Goal: Task Accomplishment & Management: Manage account settings

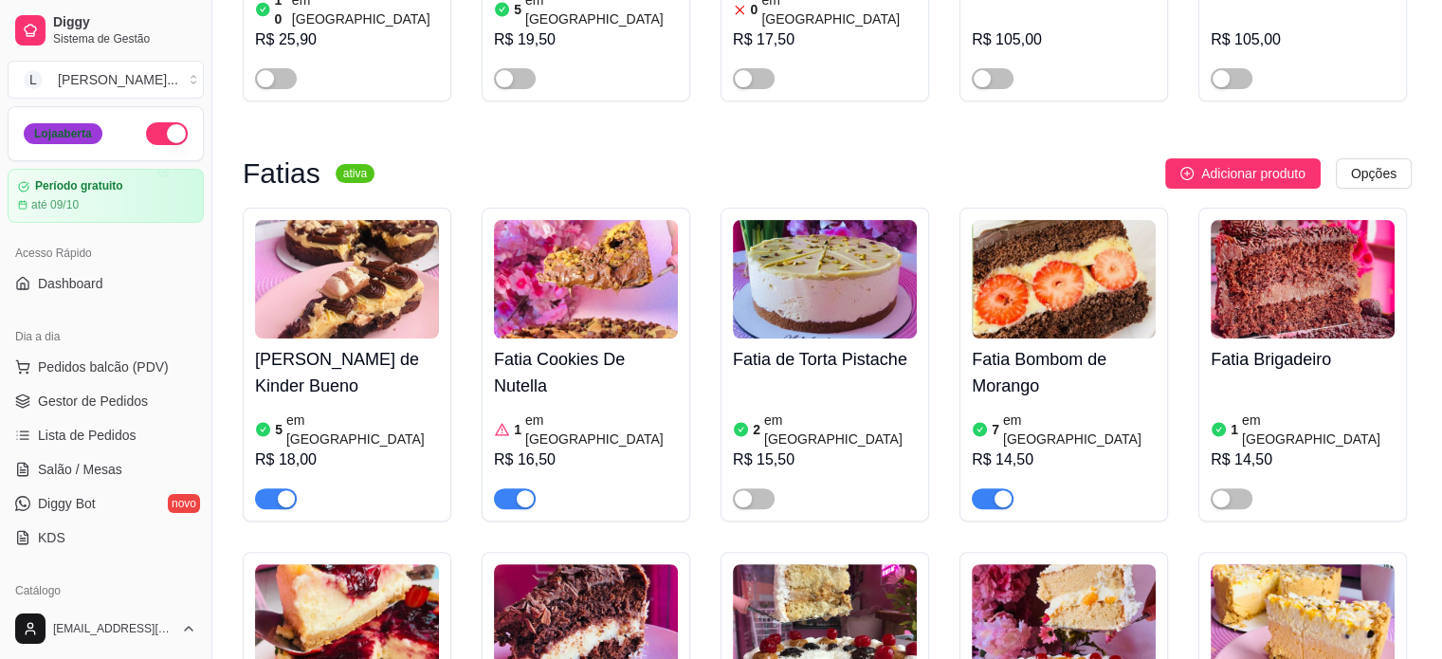
click at [68, 139] on div "Loja aberta" at bounding box center [63, 133] width 79 height 21
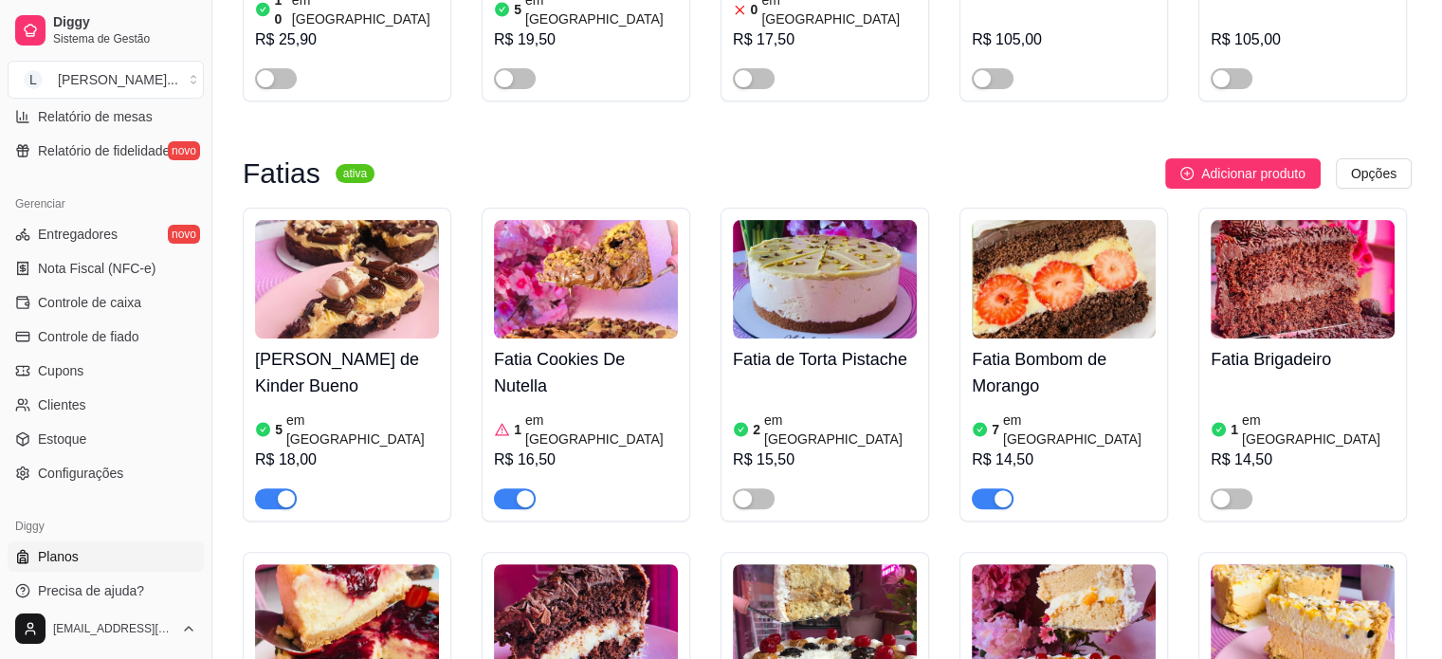
scroll to position [704, 0]
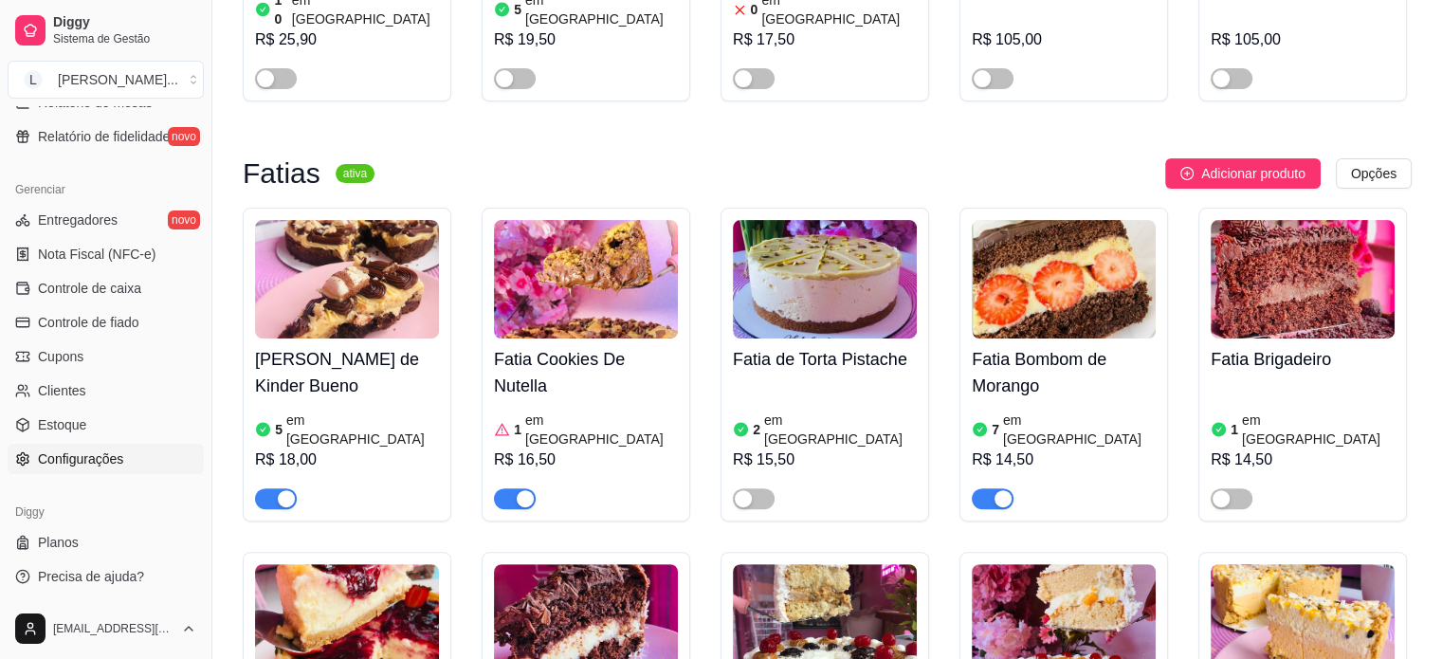
click at [76, 449] on span "Configurações" at bounding box center [80, 458] width 85 height 19
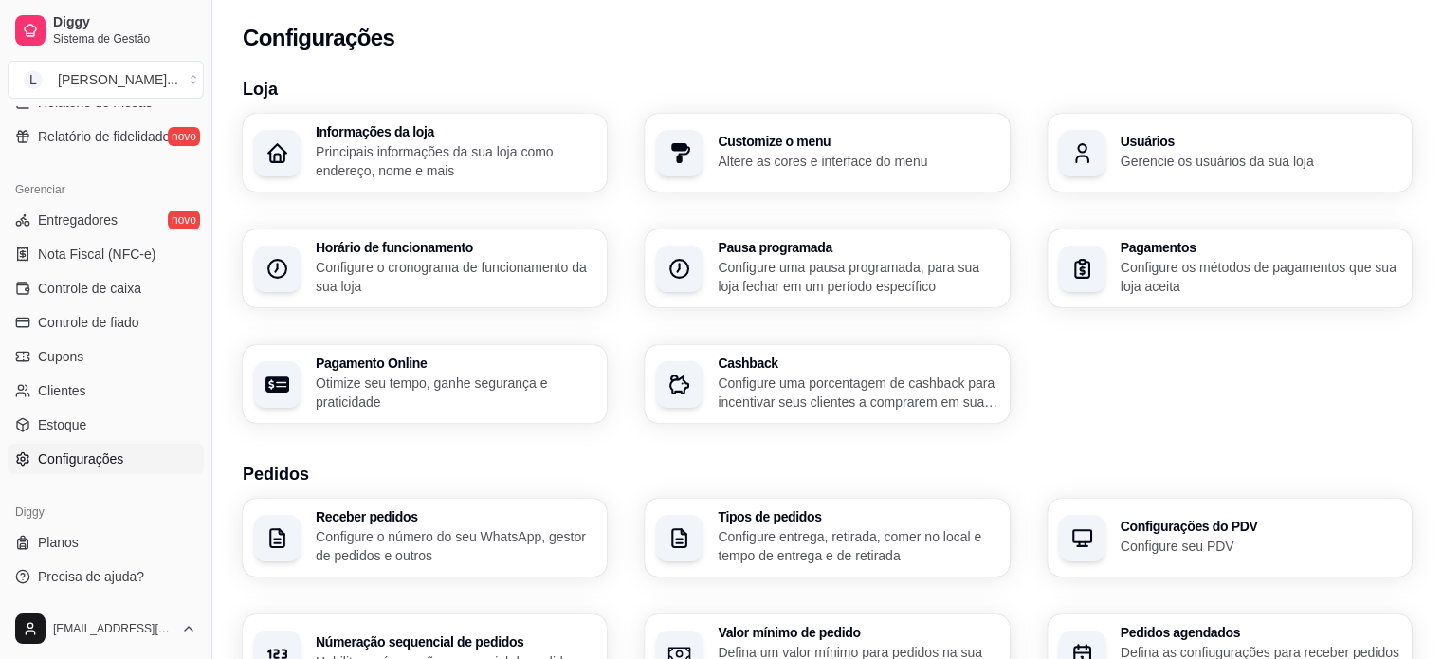
click at [500, 280] on p "Configure o cronograma de funcionamento da sua loja" at bounding box center [456, 277] width 280 height 38
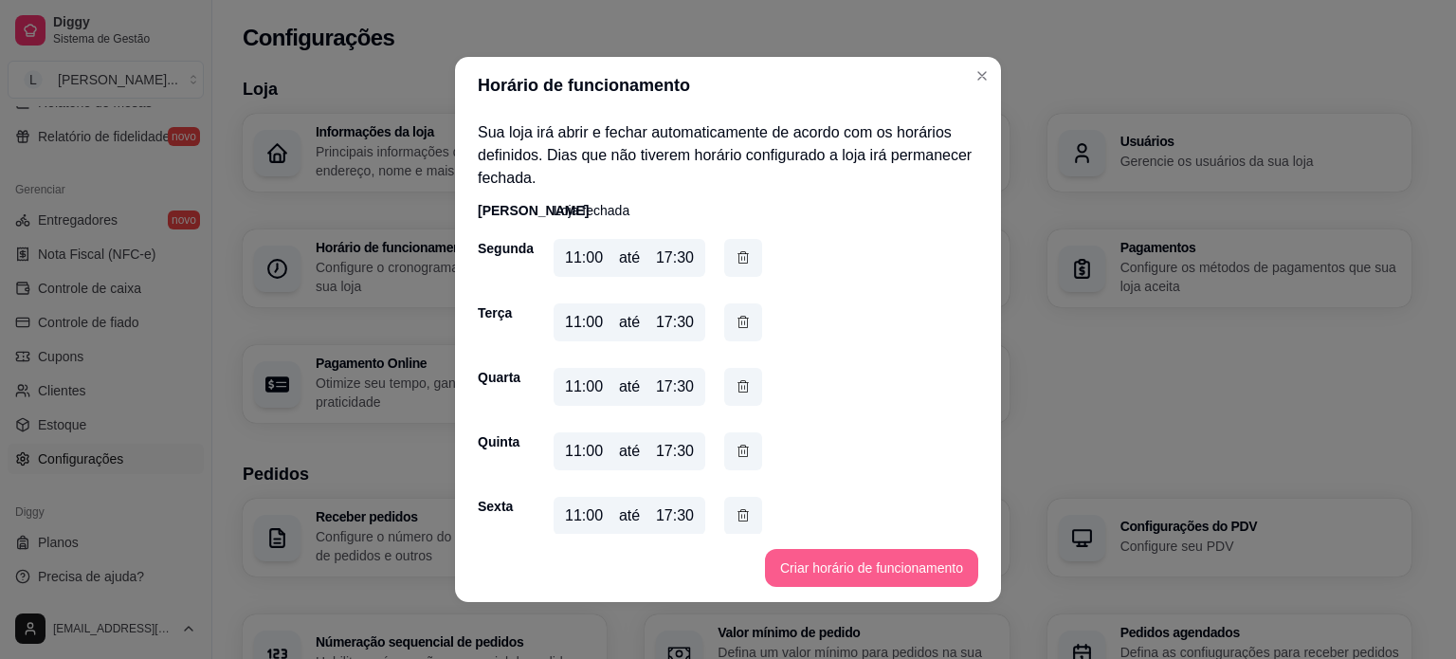
click at [823, 568] on button "Criar horário de funcionamento" at bounding box center [871, 568] width 213 height 38
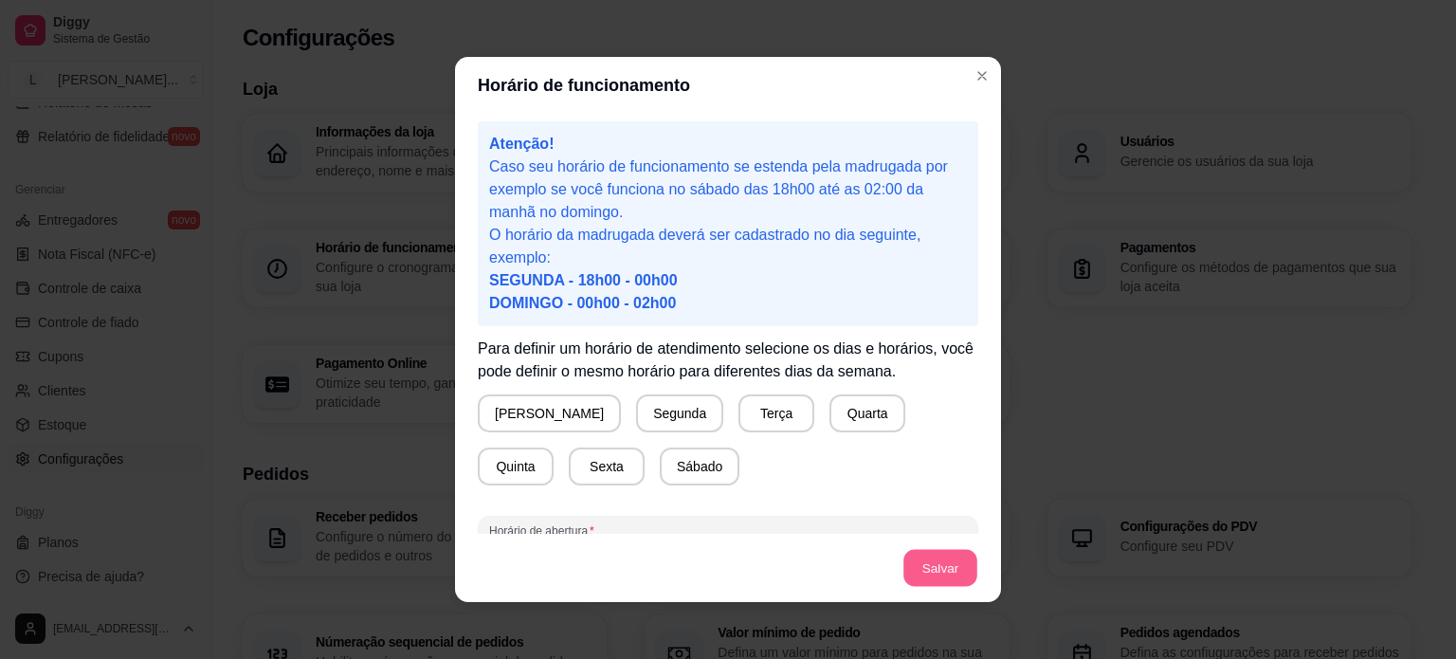
click at [918, 552] on button "Salvar" at bounding box center [940, 568] width 74 height 37
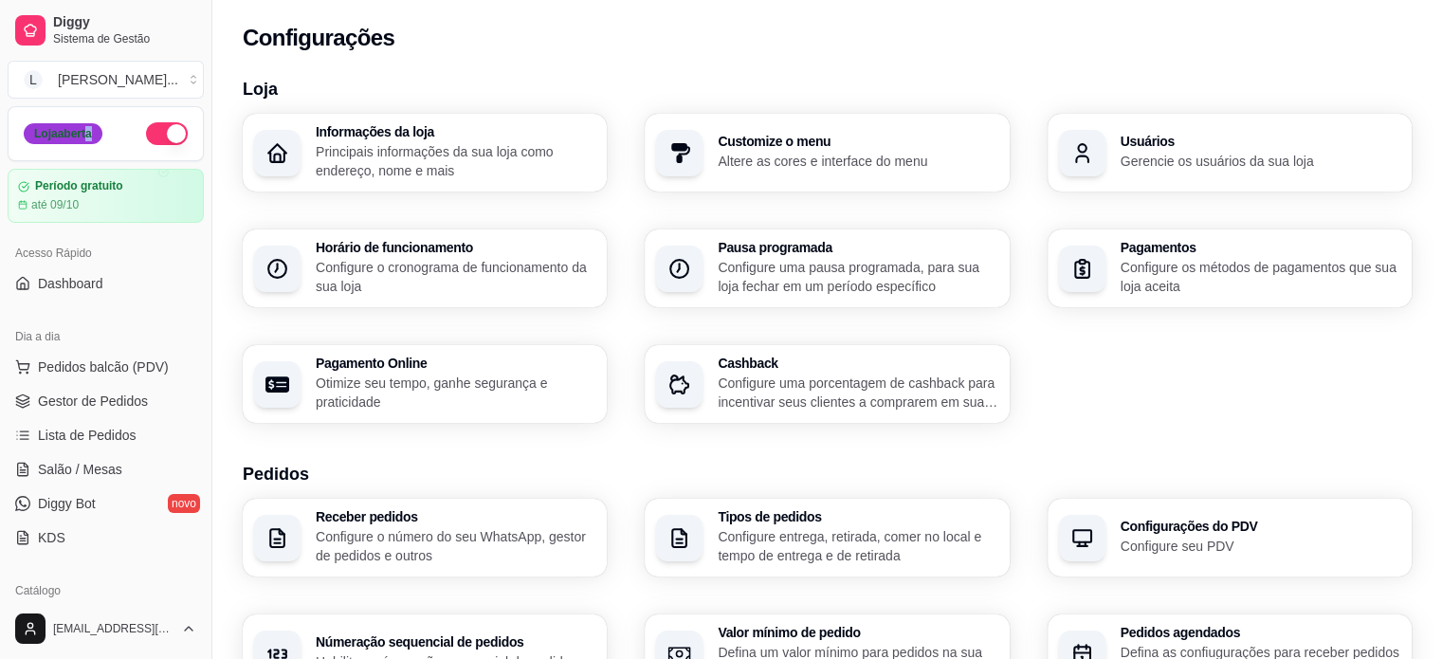
click at [87, 133] on div "Loja aberta" at bounding box center [63, 133] width 79 height 21
click at [160, 127] on button "button" at bounding box center [167, 133] width 42 height 23
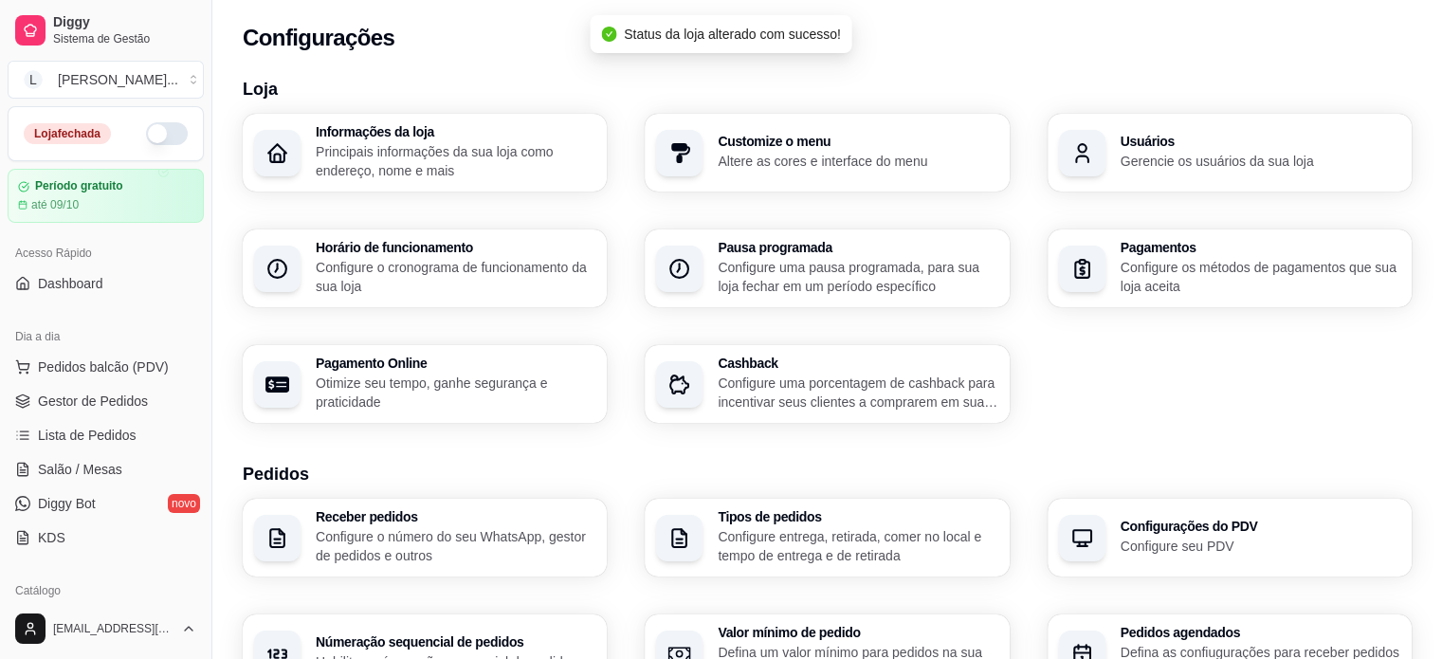
click at [146, 137] on button "button" at bounding box center [167, 133] width 42 height 23
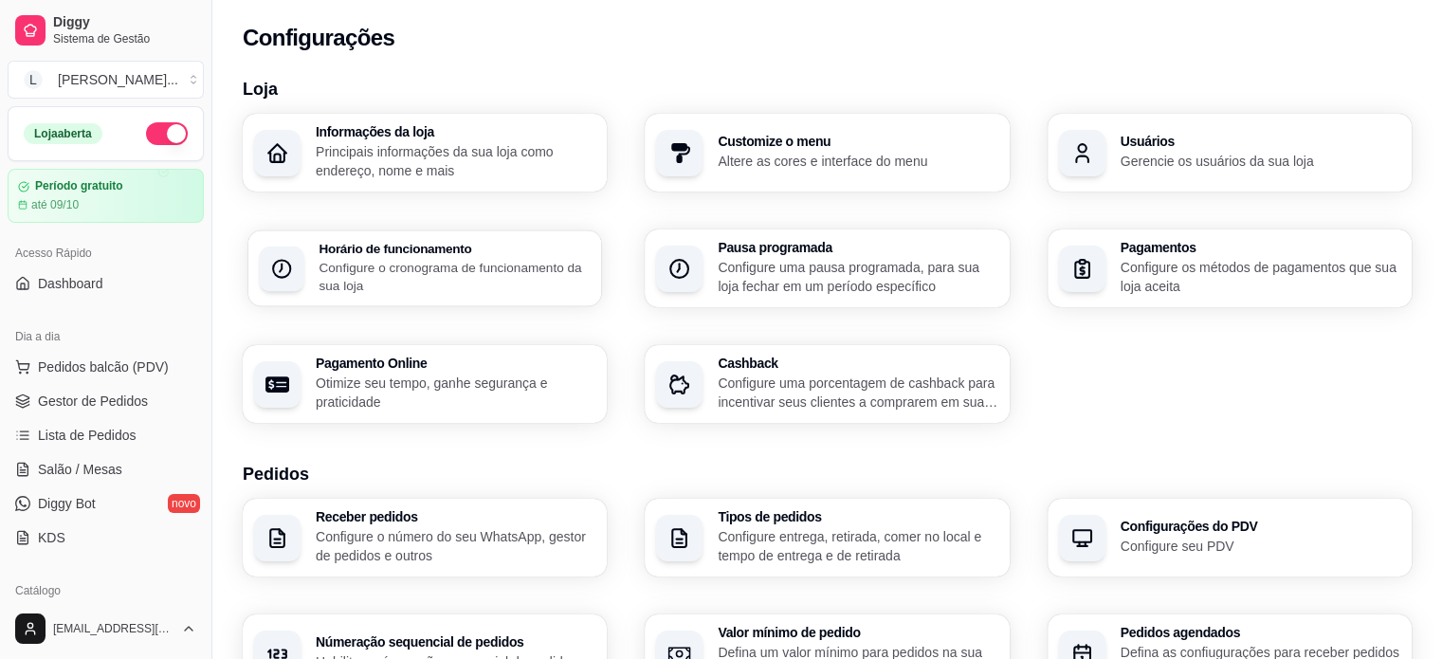
click at [424, 246] on h3 "Horário de funcionamento" at bounding box center [453, 248] width 271 height 13
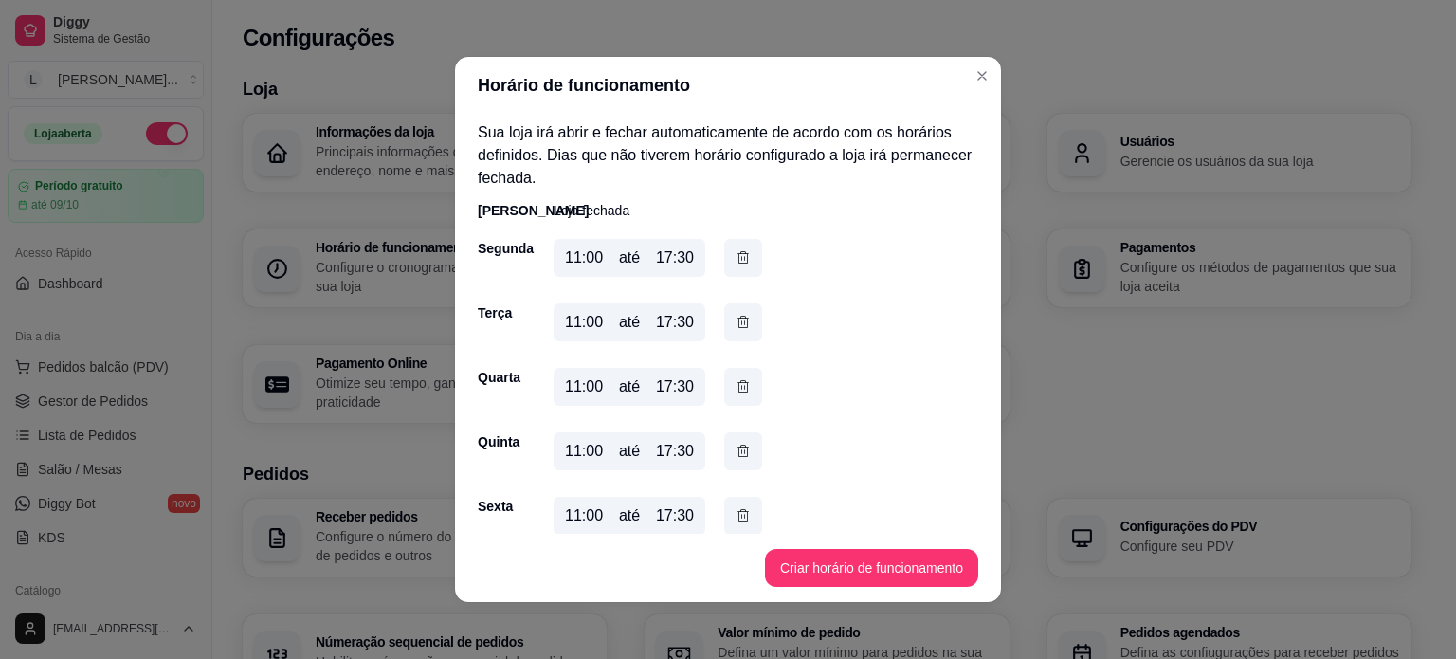
click at [596, 450] on div "11:00 até 17:30" at bounding box center [630, 451] width 152 height 38
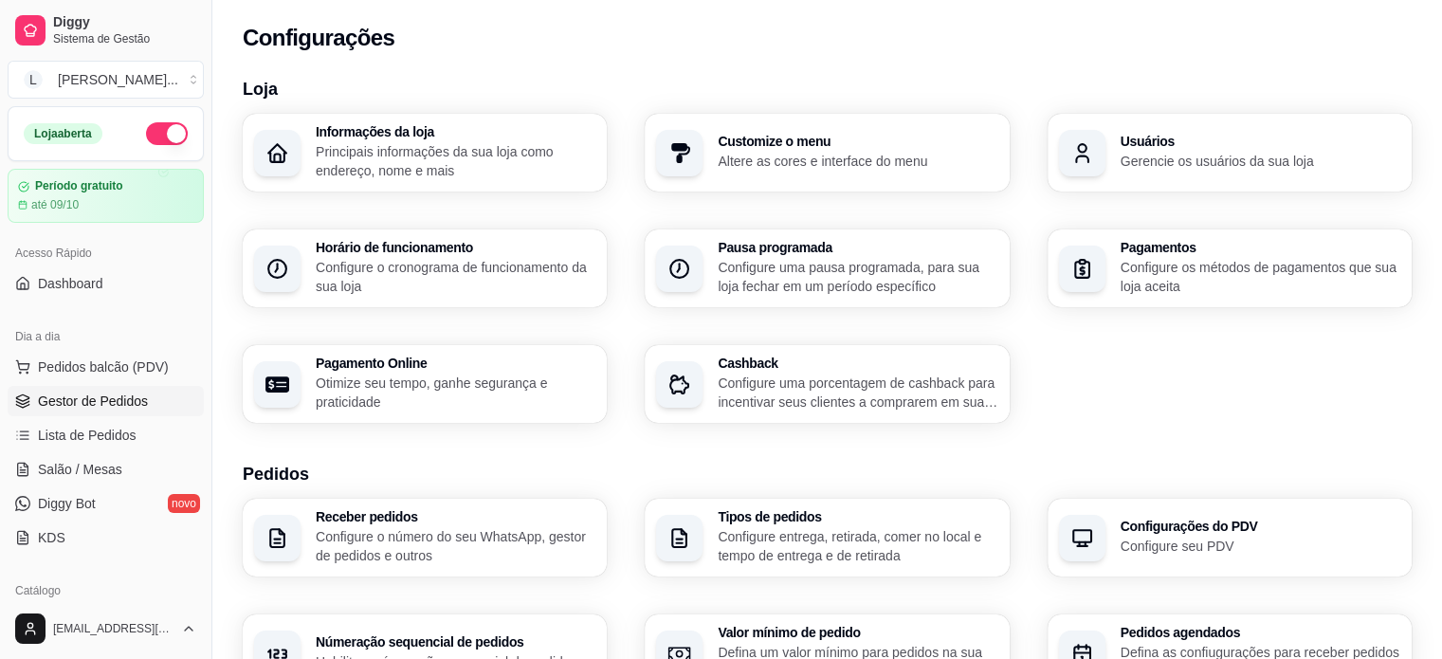
drag, startPoint x: 96, startPoint y: 404, endPoint x: 94, endPoint y: 413, distance: 9.7
click at [96, 404] on span "Gestor de Pedidos" at bounding box center [93, 400] width 110 height 19
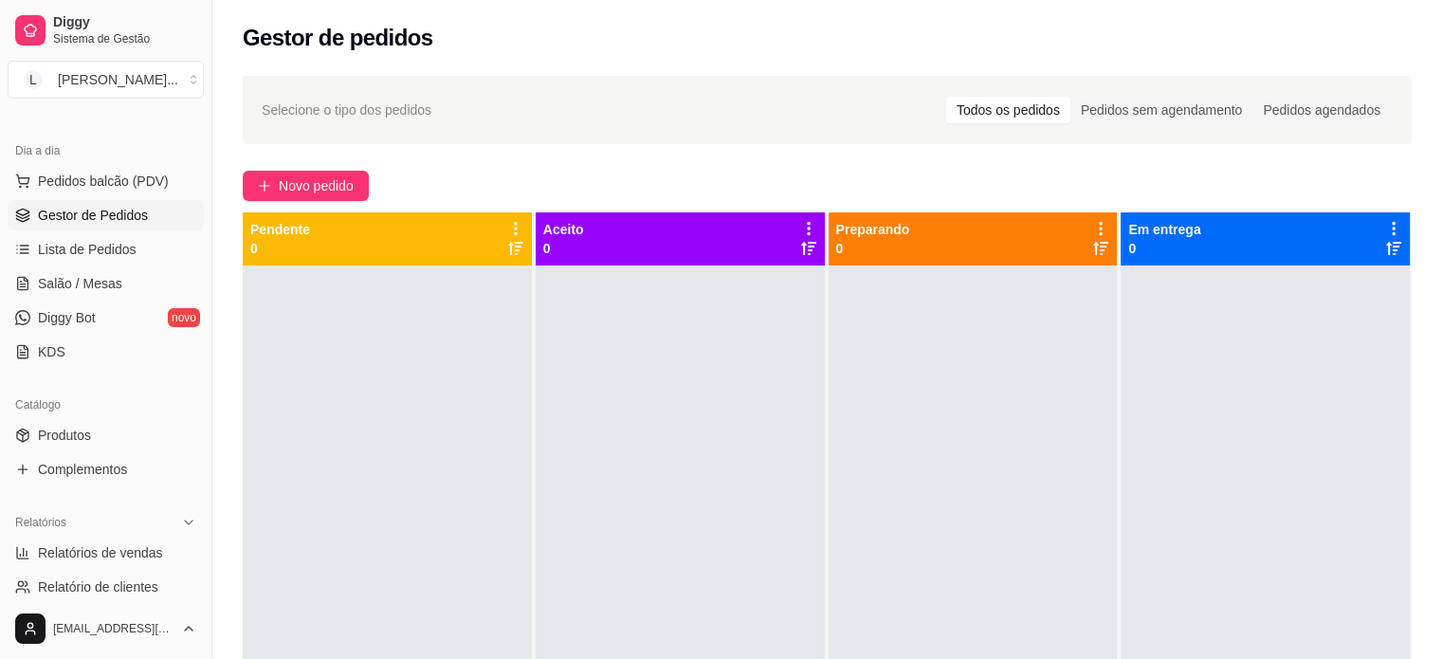
scroll to position [190, 0]
drag, startPoint x: 104, startPoint y: 420, endPoint x: 132, endPoint y: 458, distance: 46.8
click at [104, 420] on link "Produtos" at bounding box center [106, 431] width 196 height 30
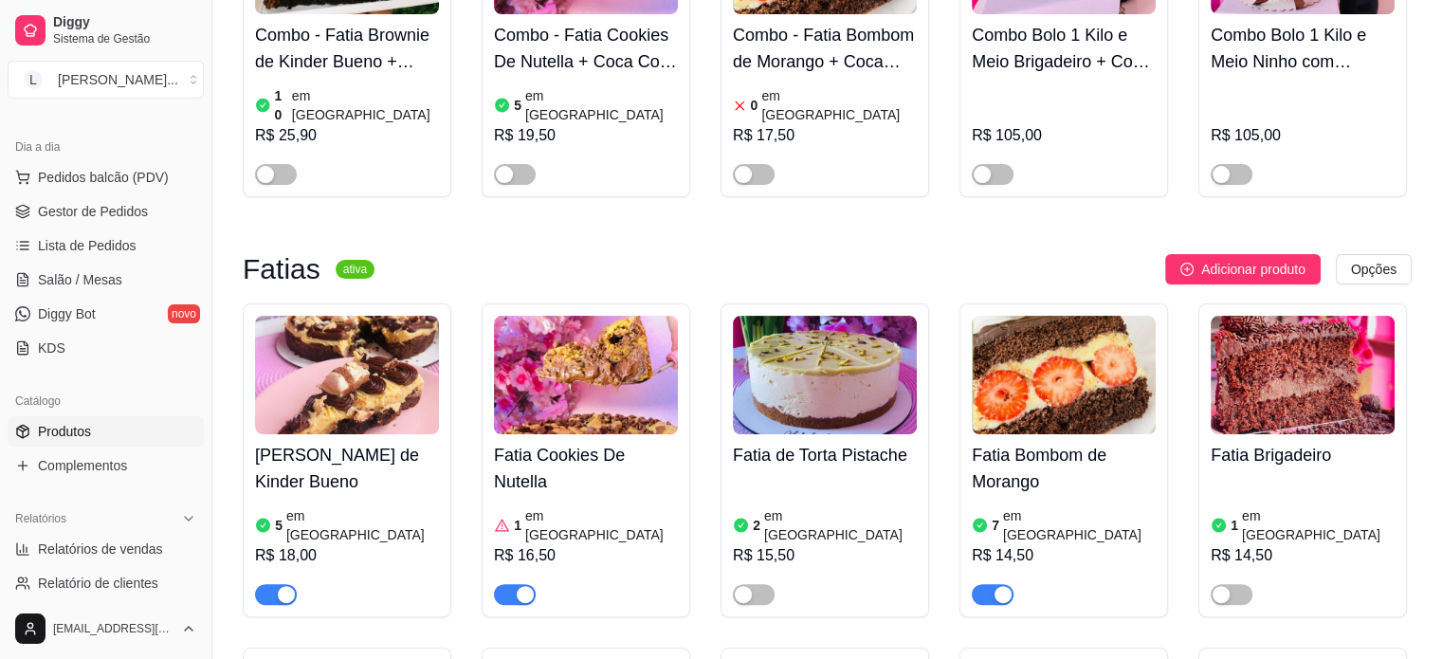
scroll to position [379, 0]
click at [523, 585] on div "button" at bounding box center [525, 593] width 17 height 17
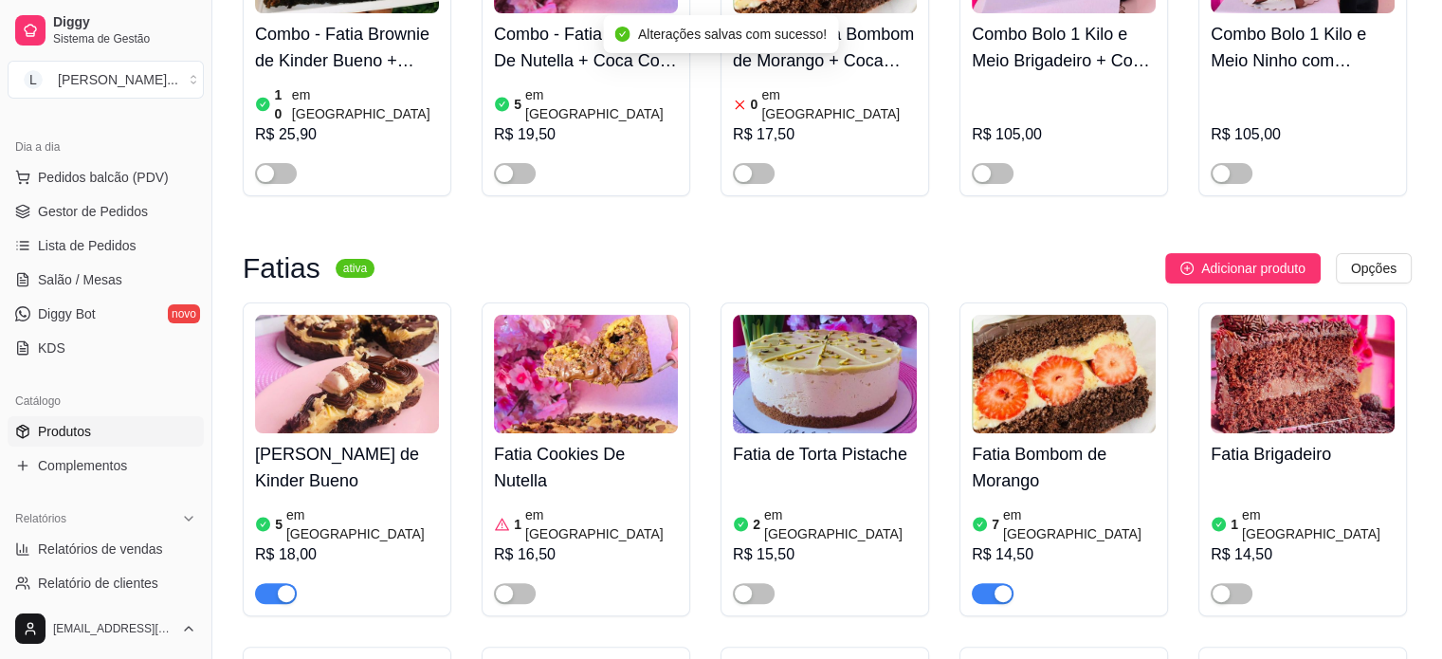
click at [537, 505] on article "em [GEOGRAPHIC_DATA]" at bounding box center [601, 524] width 153 height 38
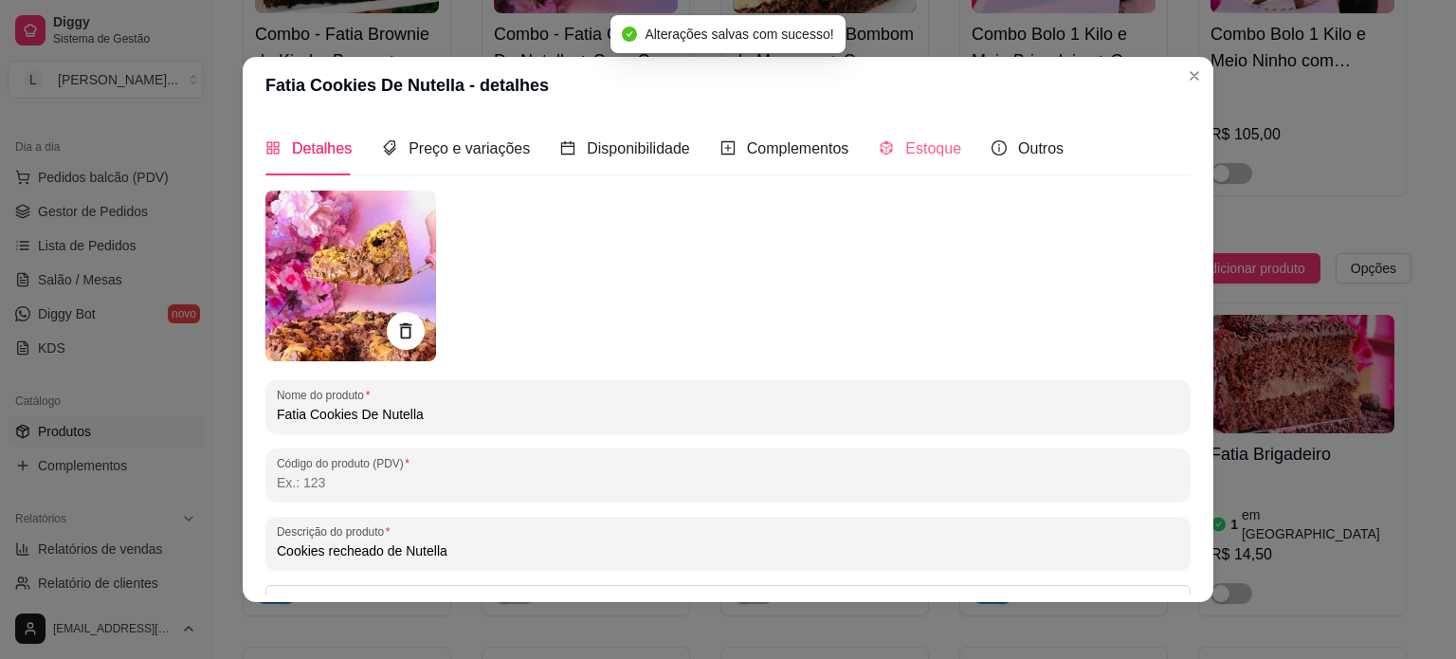
click at [900, 165] on div "Estoque" at bounding box center [920, 148] width 82 height 54
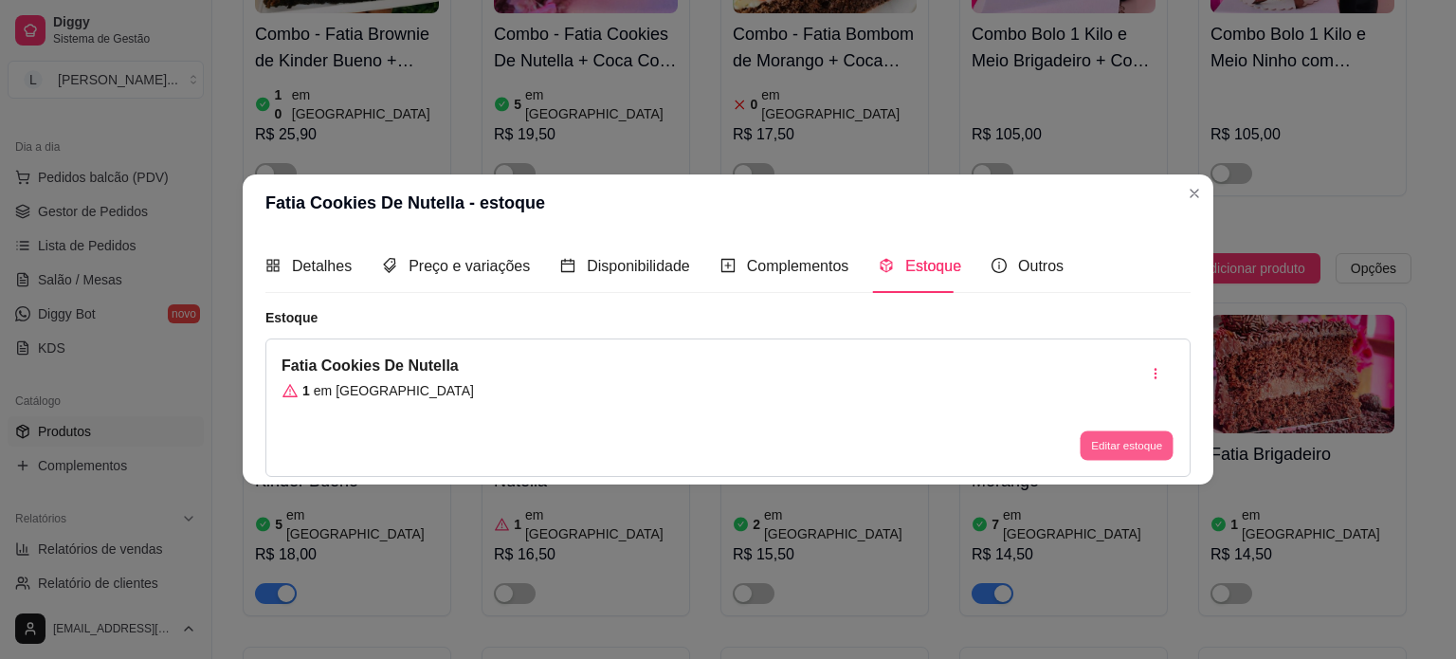
click at [1148, 450] on button "Editar estoque" at bounding box center [1126, 445] width 93 height 29
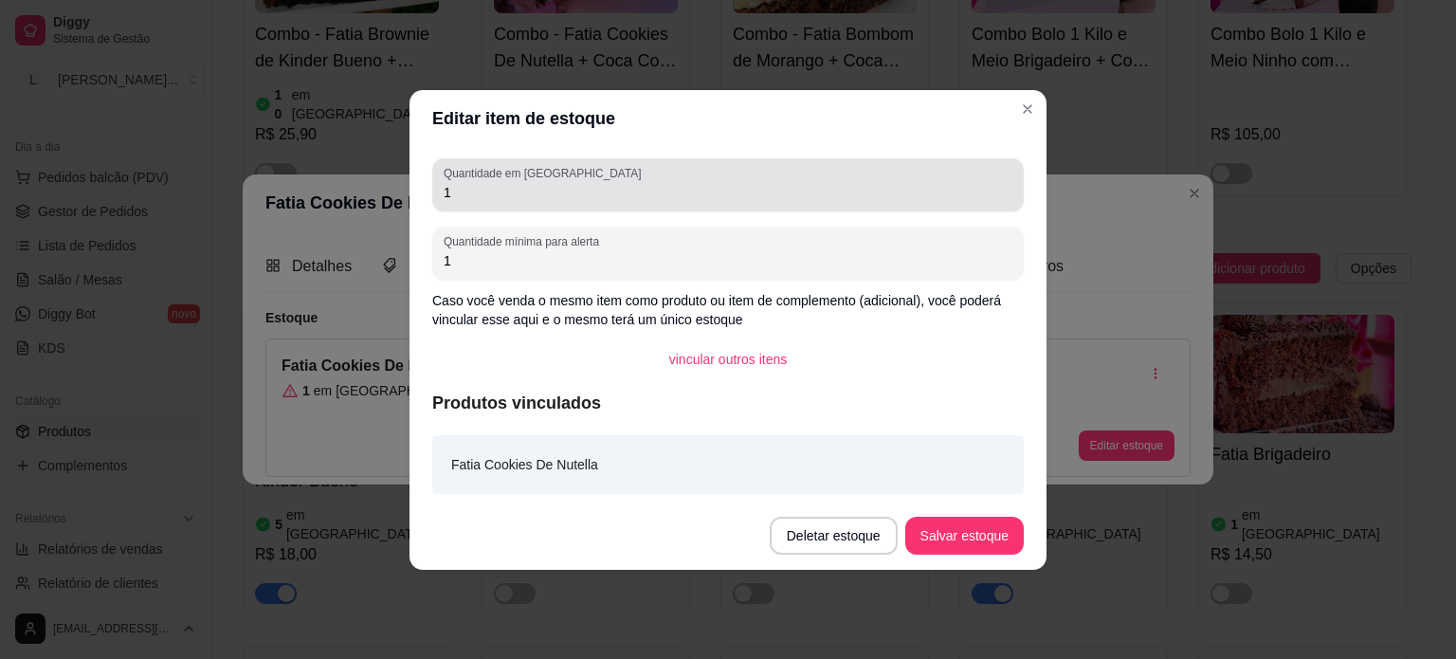
click at [501, 206] on div "Quantidade em estoque 1" at bounding box center [727, 184] width 591 height 53
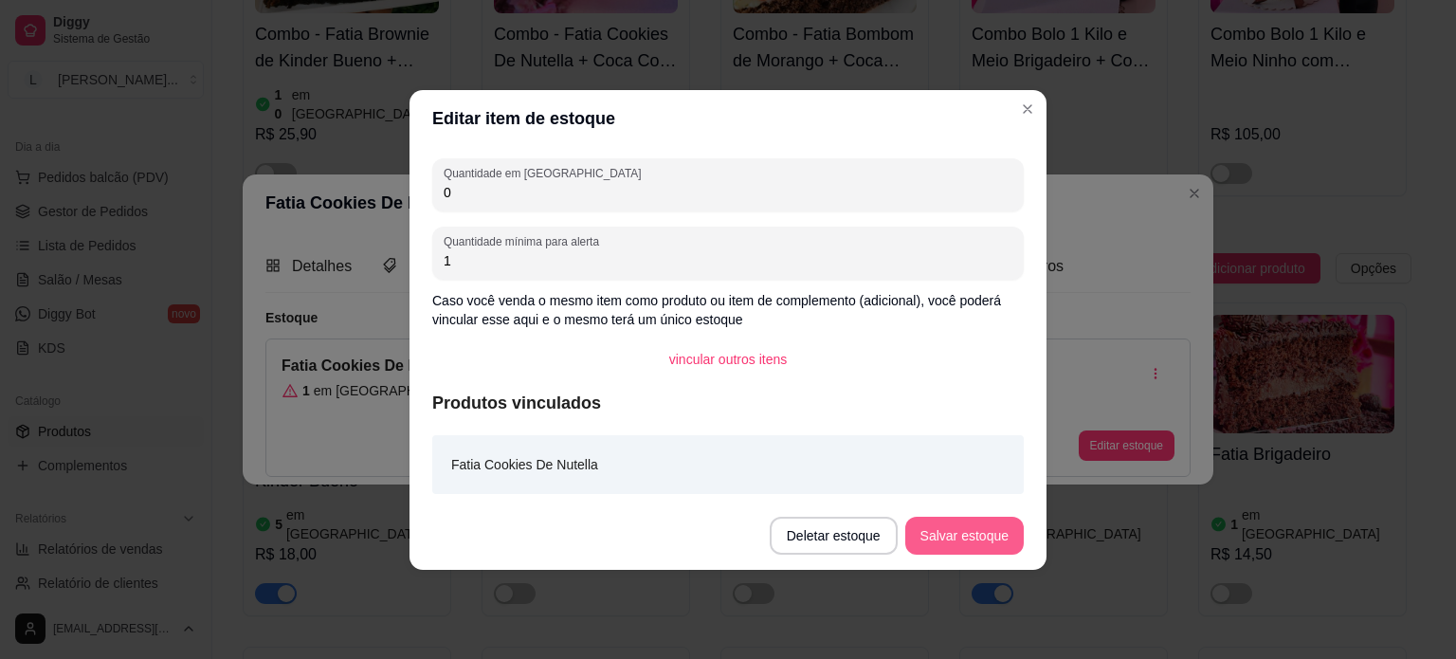
type input "0"
click at [973, 562] on footer "Deletar estoque Salvar estoque" at bounding box center [727, 535] width 637 height 68
click at [998, 534] on button "Salvar estoque" at bounding box center [964, 535] width 116 height 37
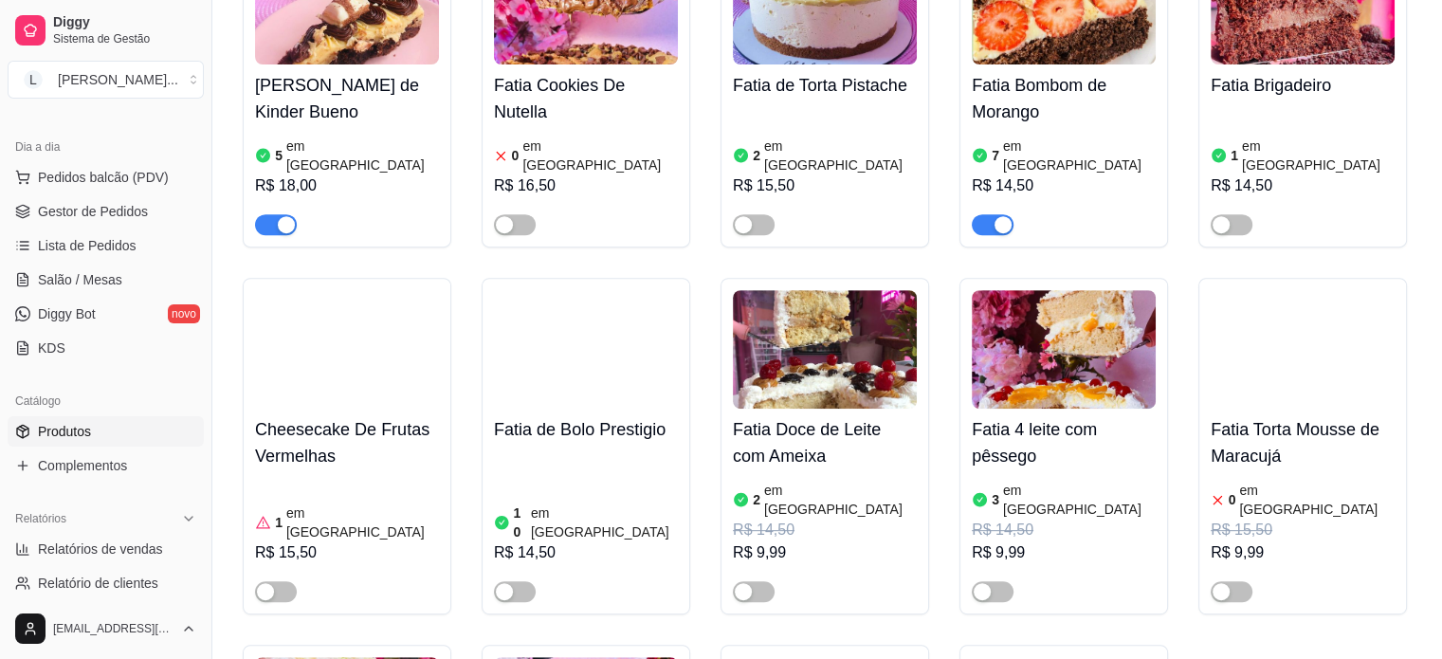
scroll to position [758, 0]
